Goal: Find specific page/section: Find specific page/section

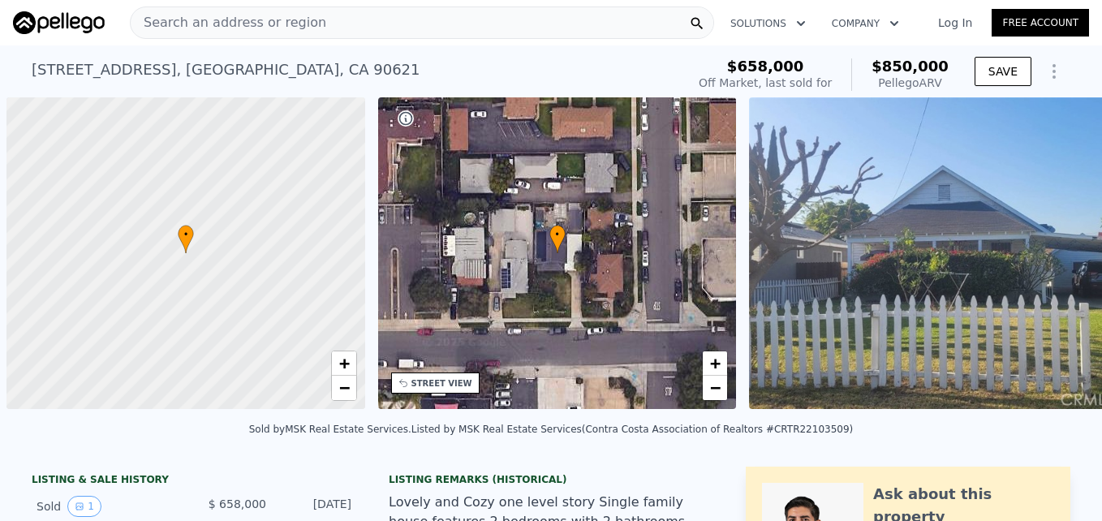
click at [402, 15] on div "Search an address or region" at bounding box center [422, 22] width 584 height 32
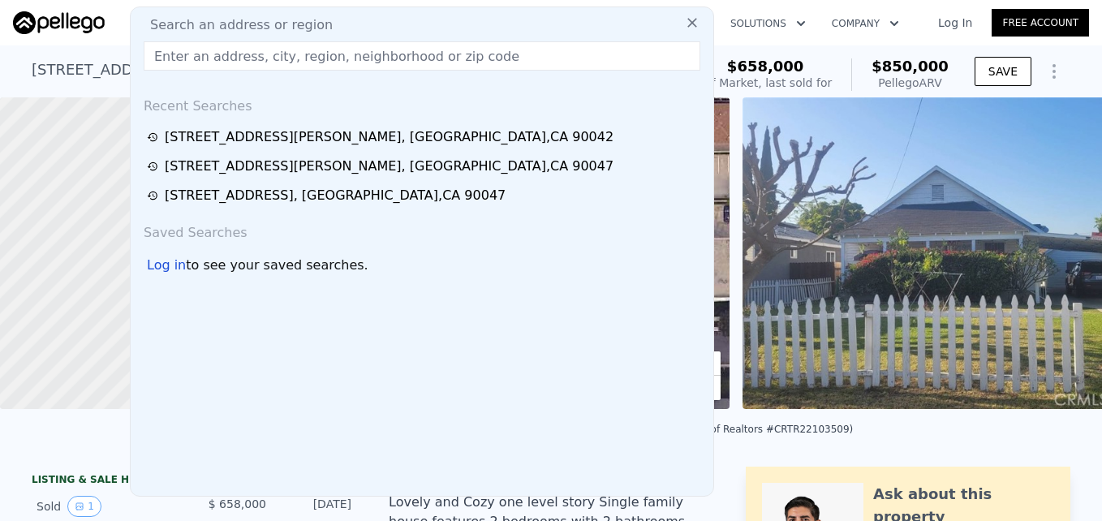
click at [389, 49] on input "text" at bounding box center [422, 55] width 556 height 29
click at [432, 57] on input "text" at bounding box center [422, 55] width 556 height 29
type input "01-064385"
click at [308, 58] on input "01-064385" at bounding box center [422, 55] width 556 height 29
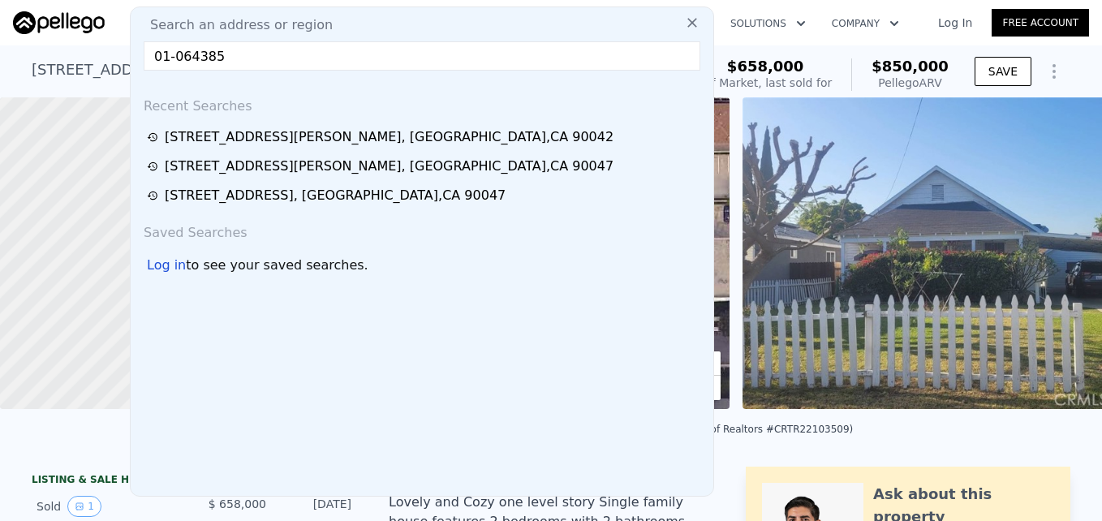
click at [308, 58] on input "01-064385" at bounding box center [422, 55] width 556 height 29
click at [321, 54] on input "01-064385" at bounding box center [422, 55] width 556 height 29
paste input "[STREET_ADDRESS]"
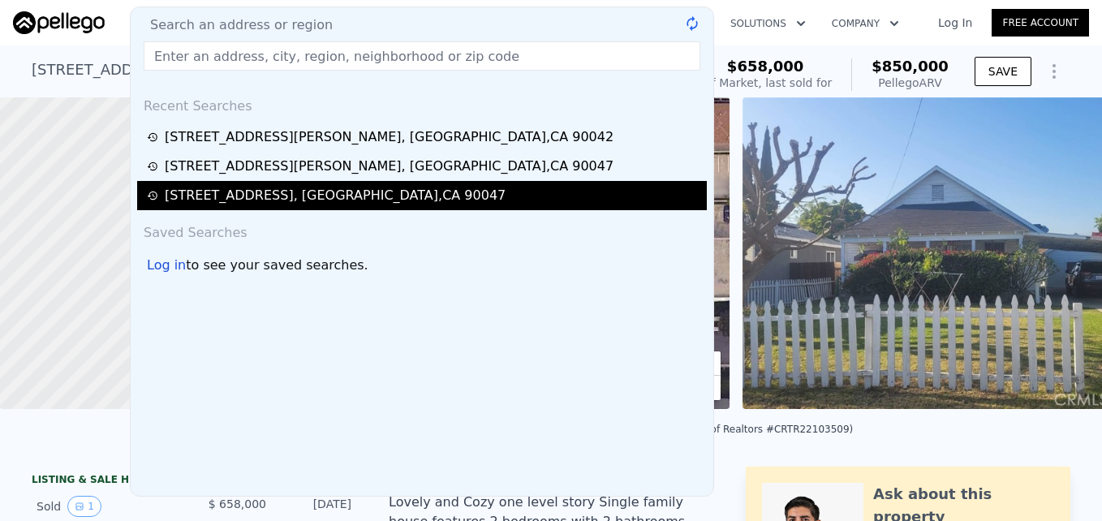
type input "[STREET_ADDRESS]"
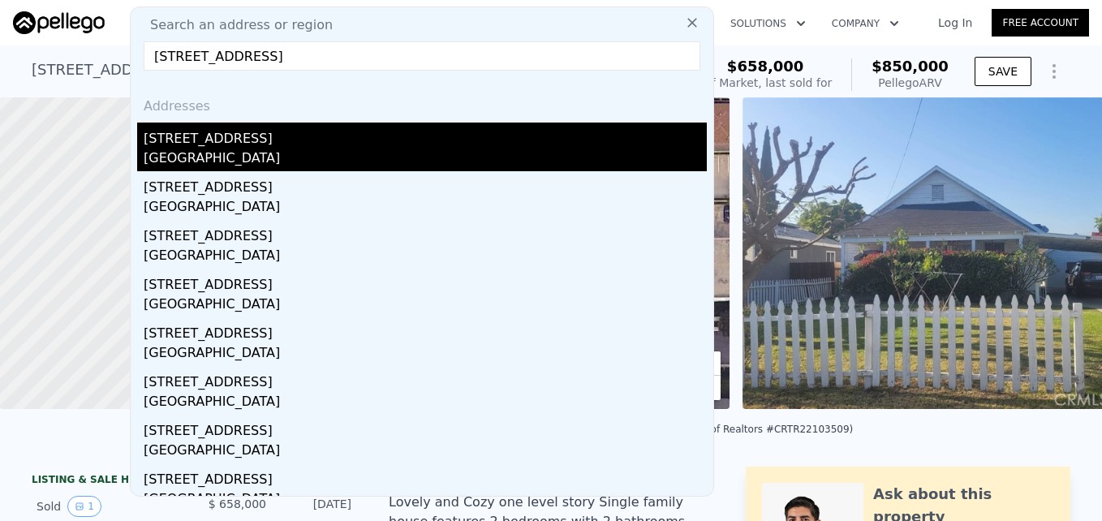
click at [298, 133] on div "[STREET_ADDRESS]" at bounding box center [425, 135] width 563 height 26
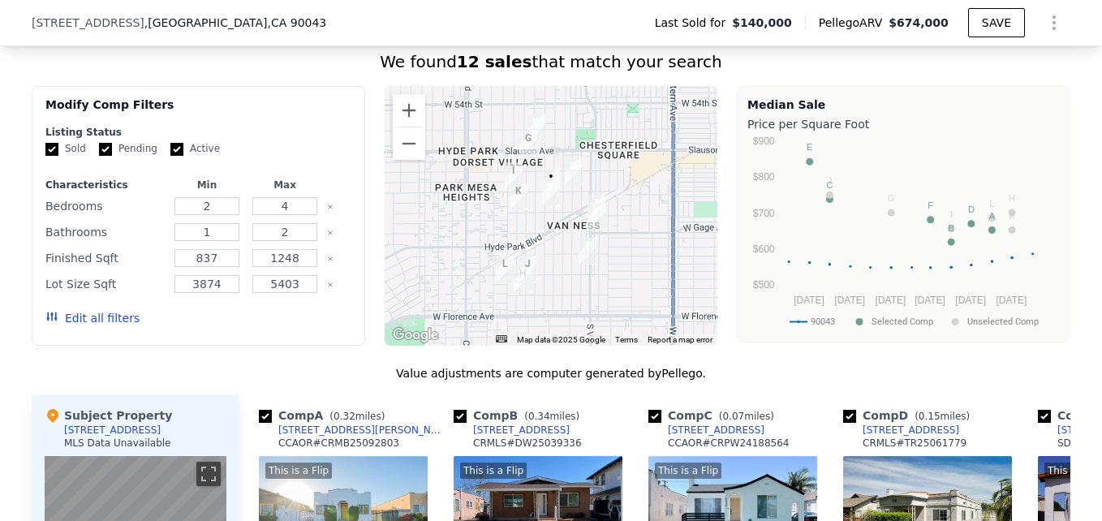
scroll to position [1185, 0]
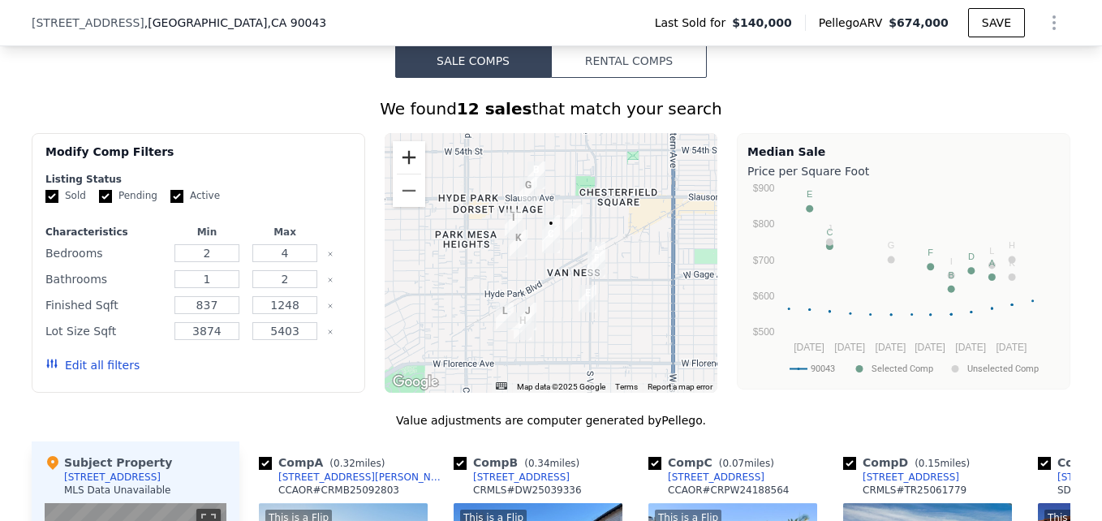
click at [406, 174] on button "Zoom in" at bounding box center [409, 157] width 32 height 32
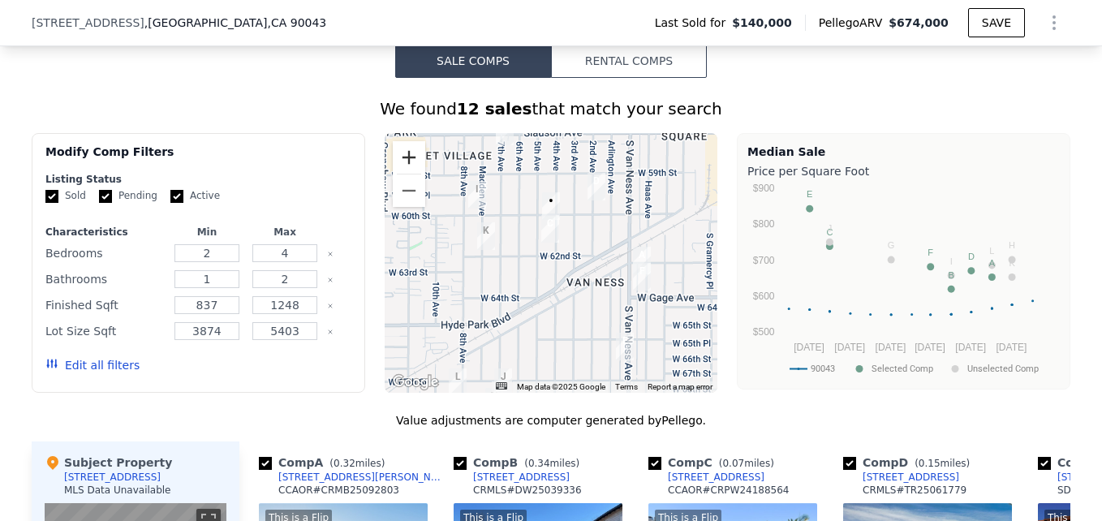
click at [406, 174] on button "Zoom in" at bounding box center [409, 157] width 32 height 32
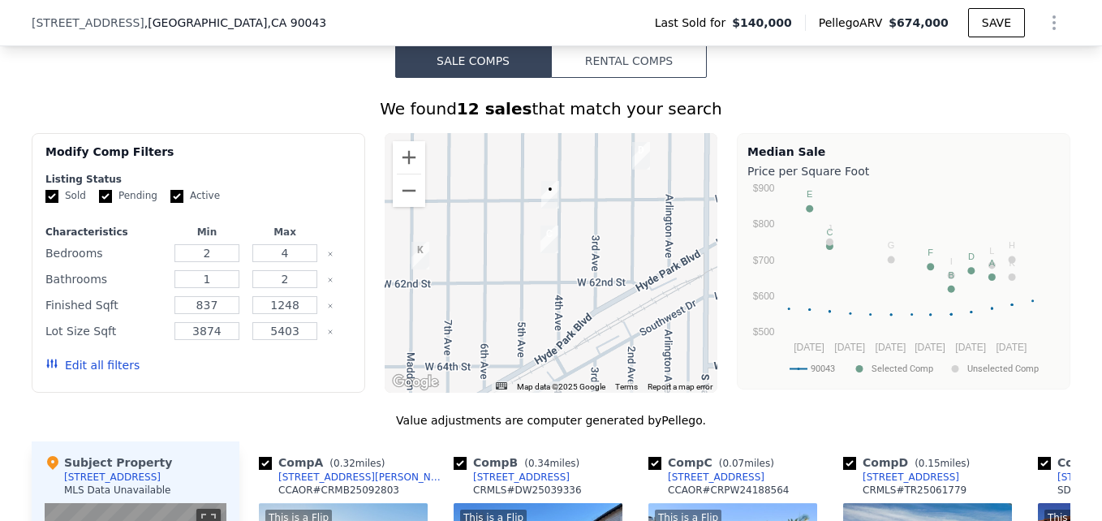
drag, startPoint x: 539, startPoint y: 234, endPoint x: 535, endPoint y: 264, distance: 29.5
click at [540, 253] on img "6039 4th Ave" at bounding box center [549, 239] width 18 height 28
click at [404, 207] on button "Zoom out" at bounding box center [409, 190] width 32 height 32
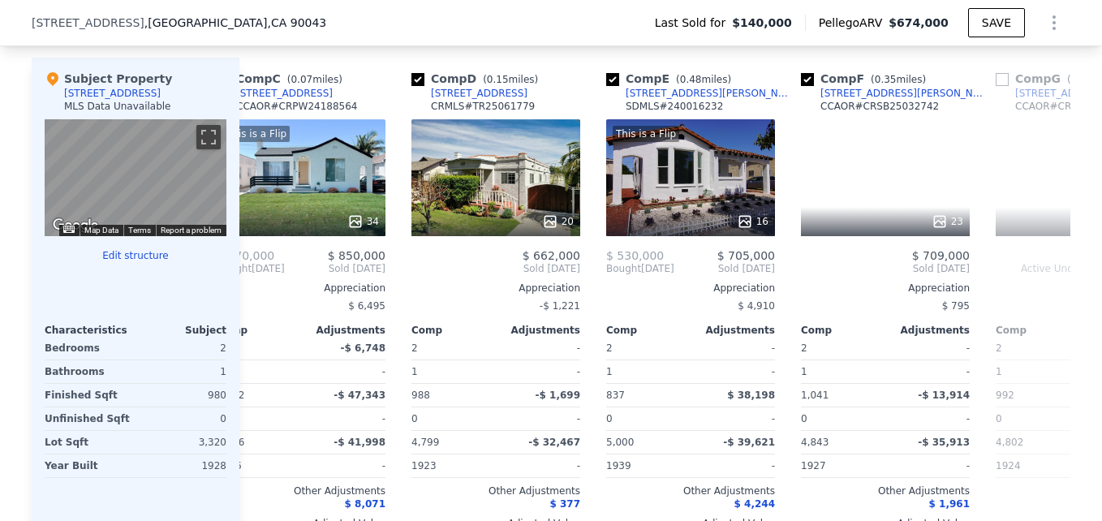
scroll to position [0, 432]
